Goal: Information Seeking & Learning: Learn about a topic

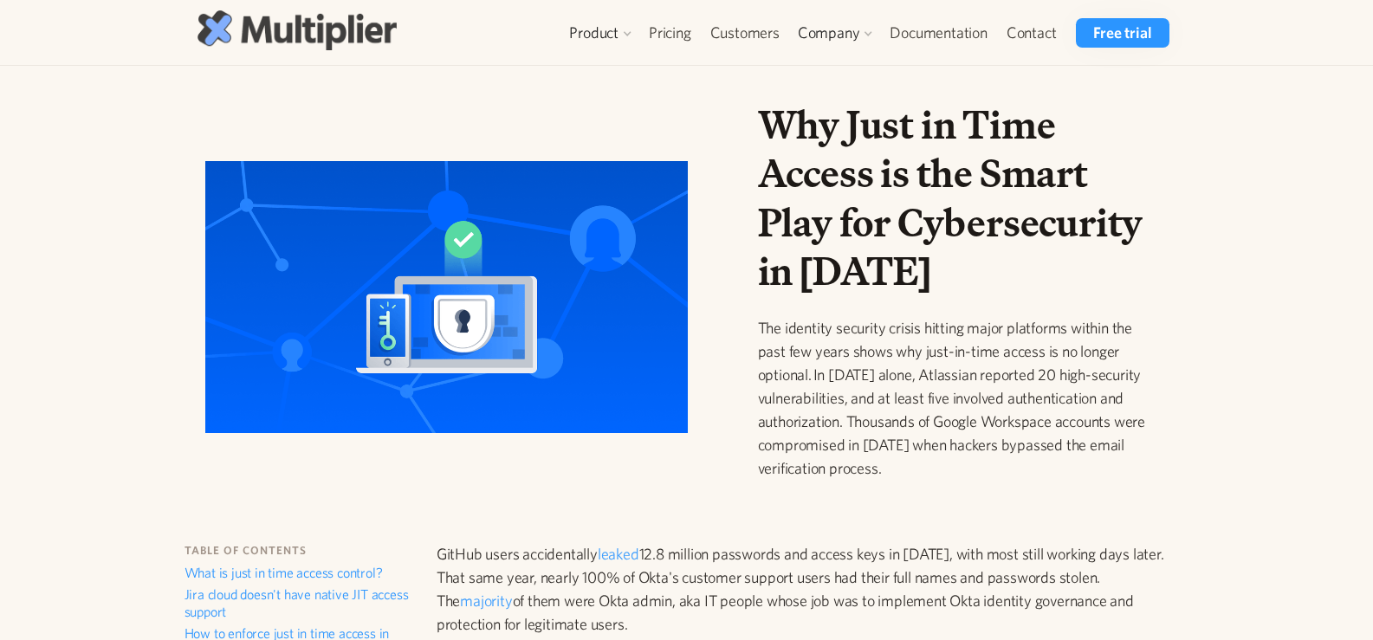
click at [288, 29] on img at bounding box center [296, 29] width 199 height 39
